Goal: Navigation & Orientation: Find specific page/section

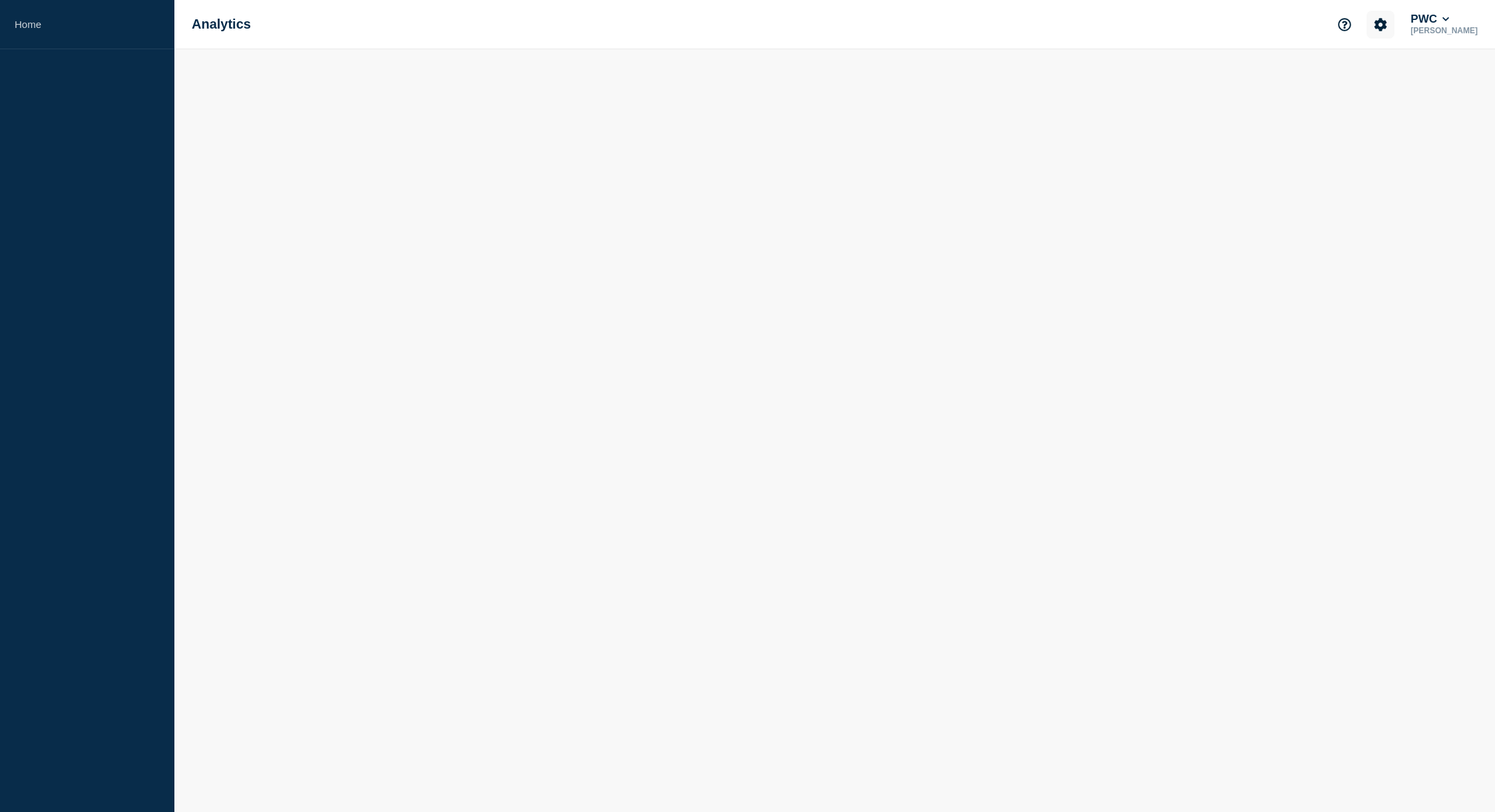
click at [1387, 18] on icon "Account settings" at bounding box center [1380, 25] width 13 height 13
click at [1449, 21] on icon at bounding box center [1445, 19] width 7 height 8
click at [23, 20] on link "Home" at bounding box center [87, 24] width 175 height 49
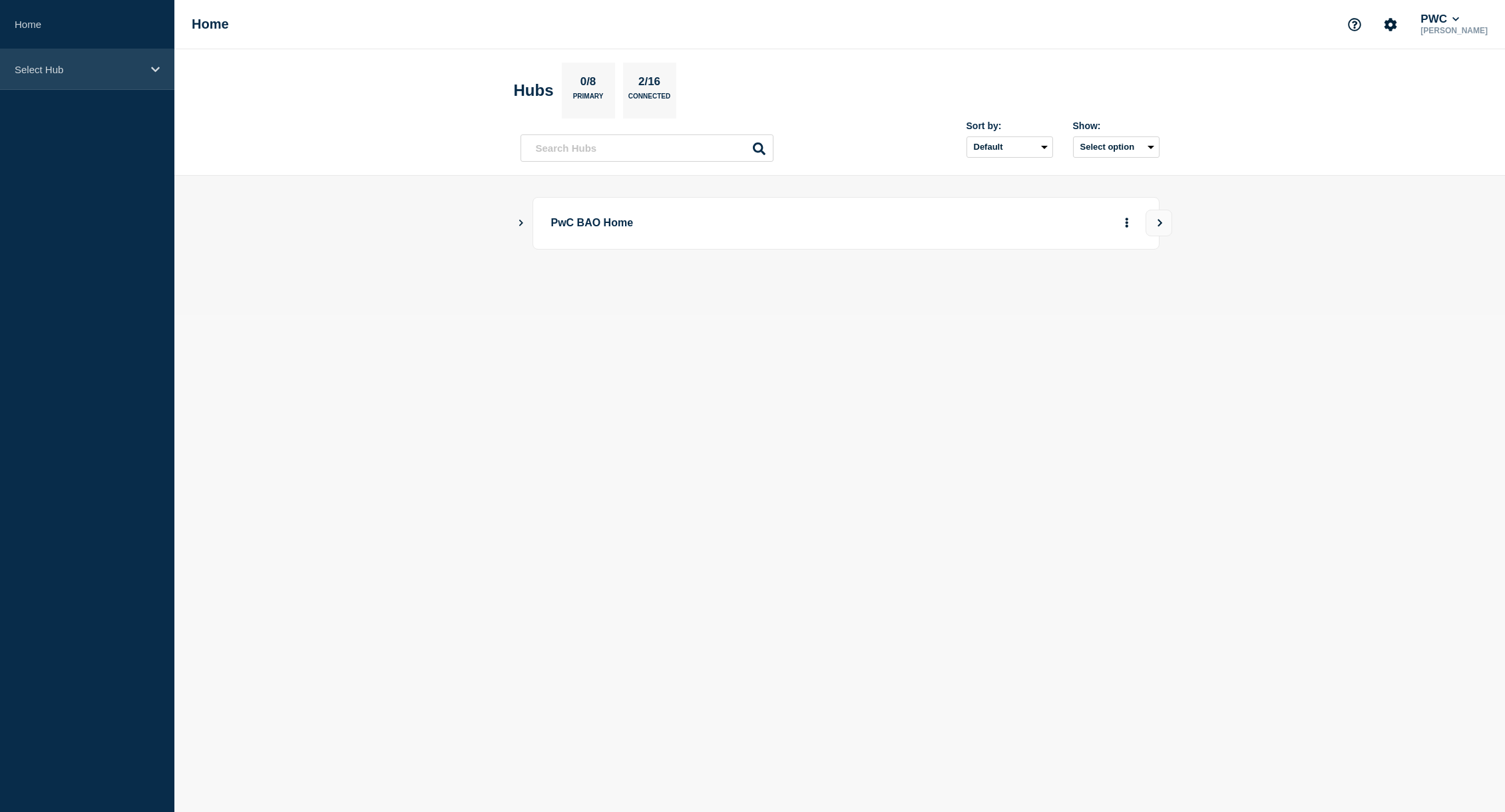
click at [157, 62] on div "Select Hub" at bounding box center [87, 69] width 175 height 41
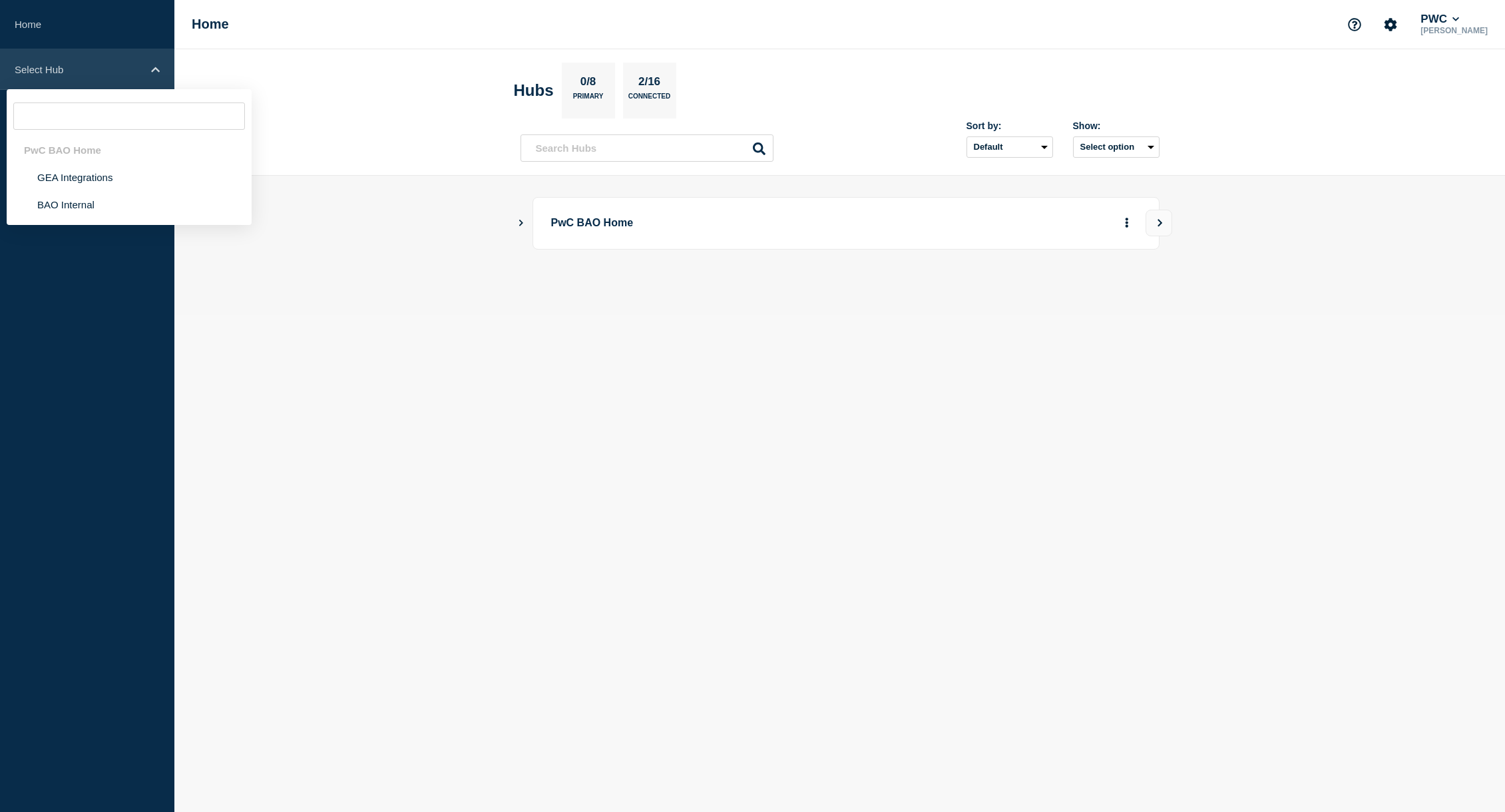
click at [157, 62] on div "Select Hub" at bounding box center [87, 69] width 175 height 41
